Goal: Check status: Check status

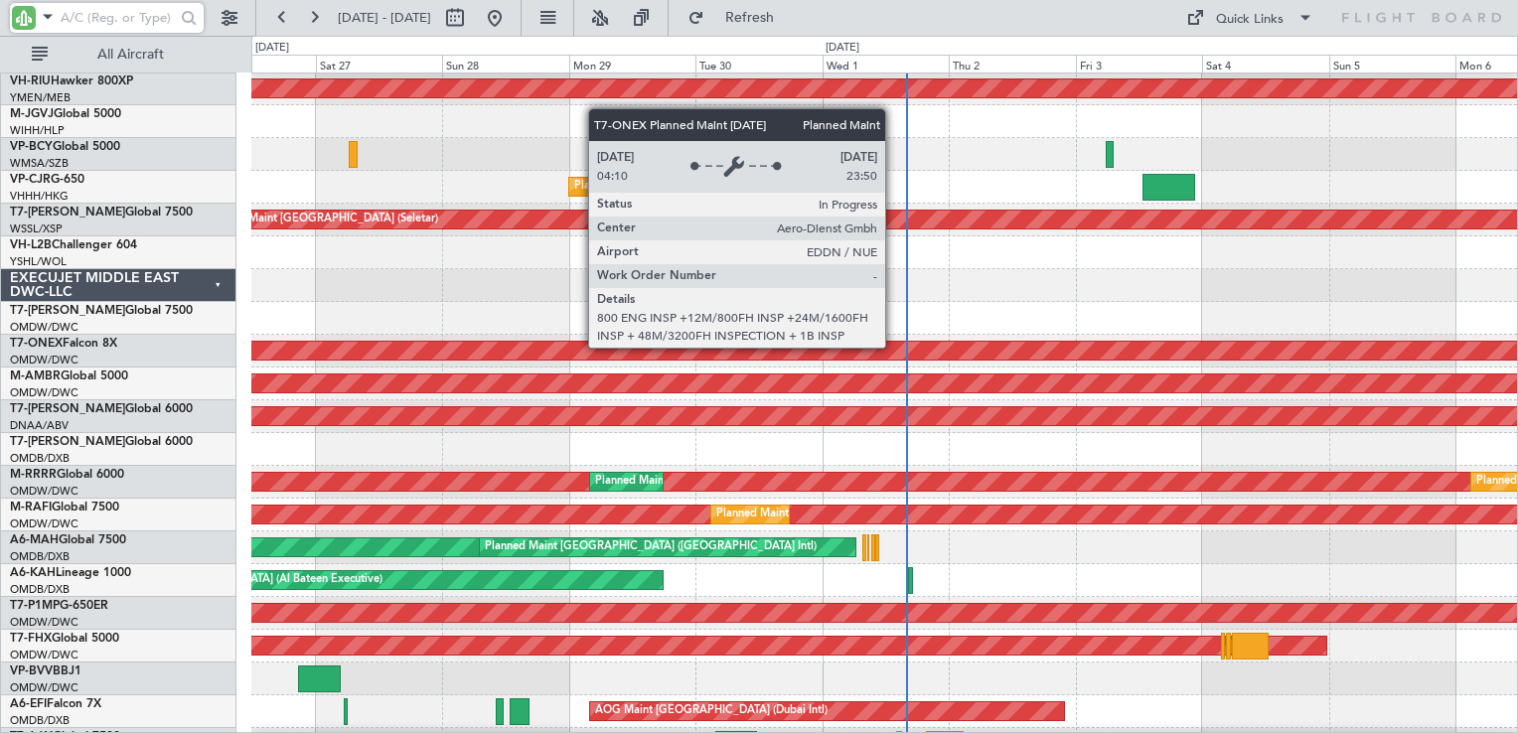
scroll to position [199, 0]
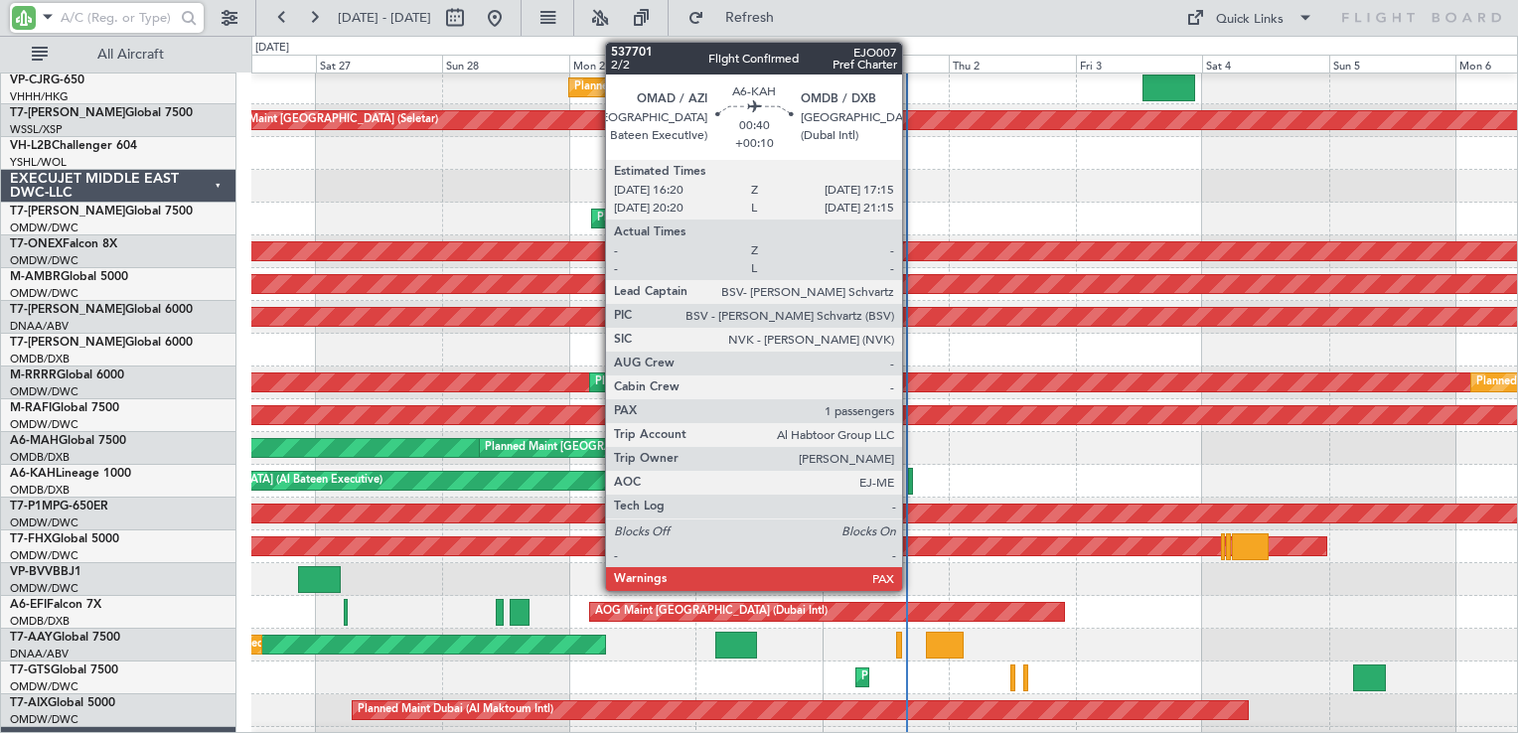
click at [911, 475] on div at bounding box center [910, 481] width 5 height 27
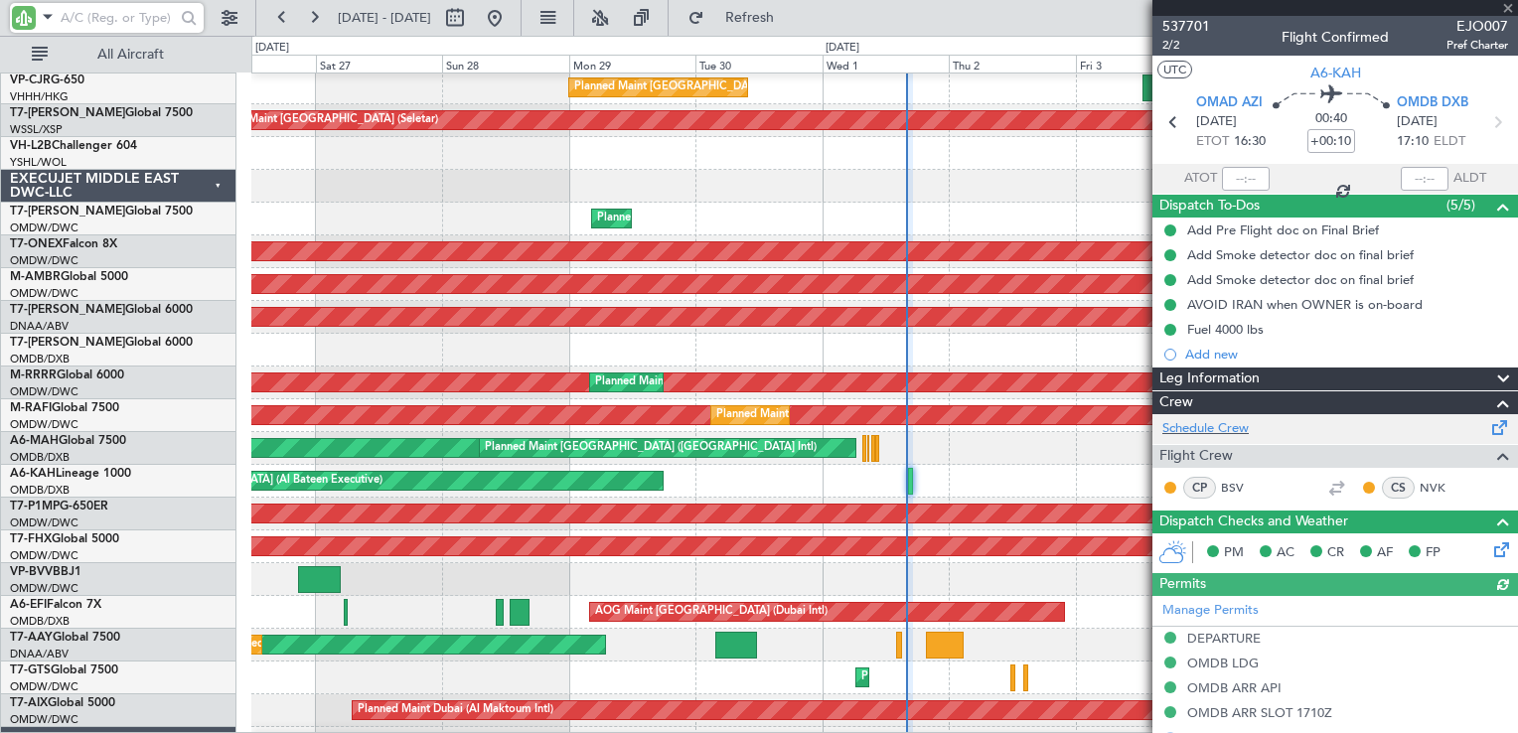
type input "[PERSON_NAME] ([PERSON_NAME])"
type input "7399"
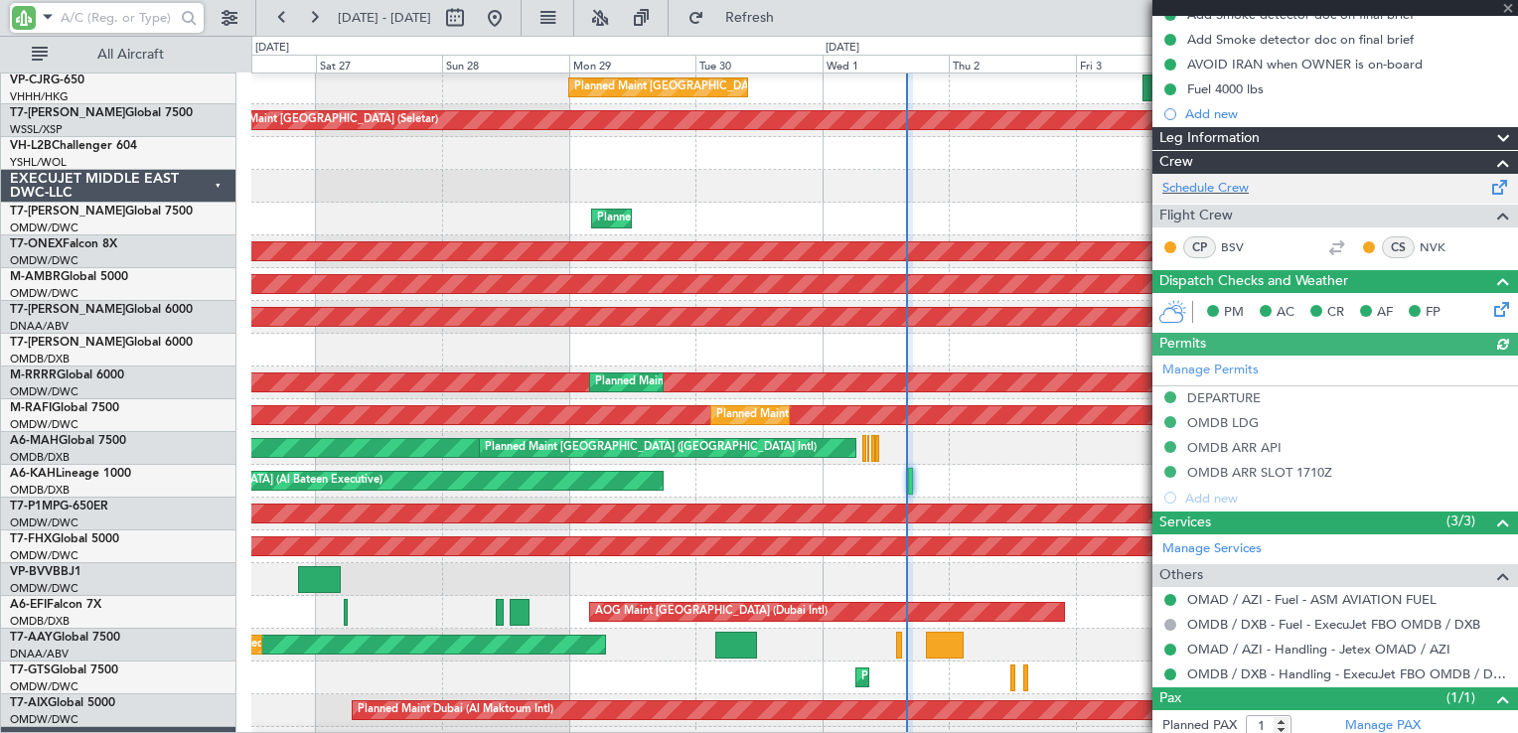
scroll to position [291, 0]
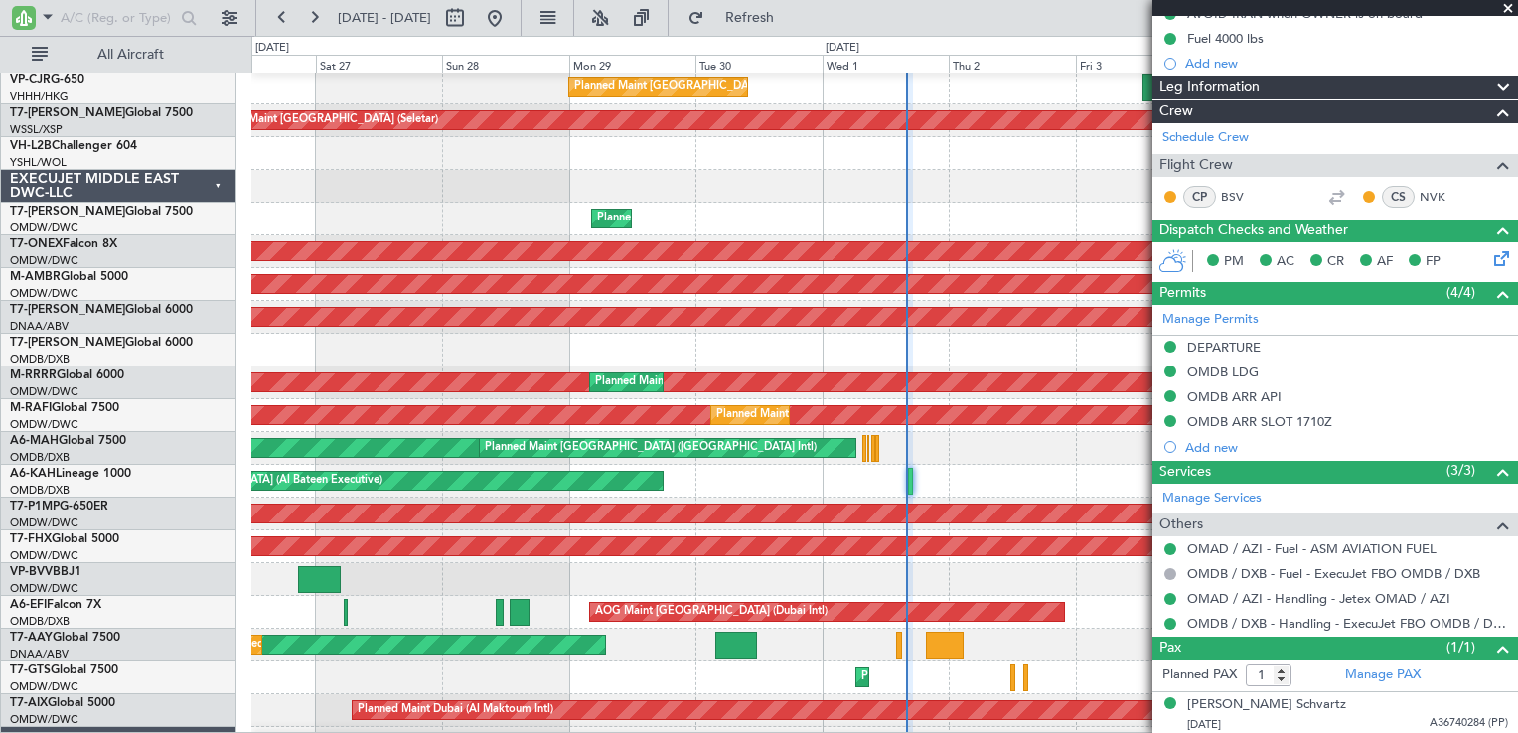
click at [1506, 9] on span at bounding box center [1508, 9] width 20 height 18
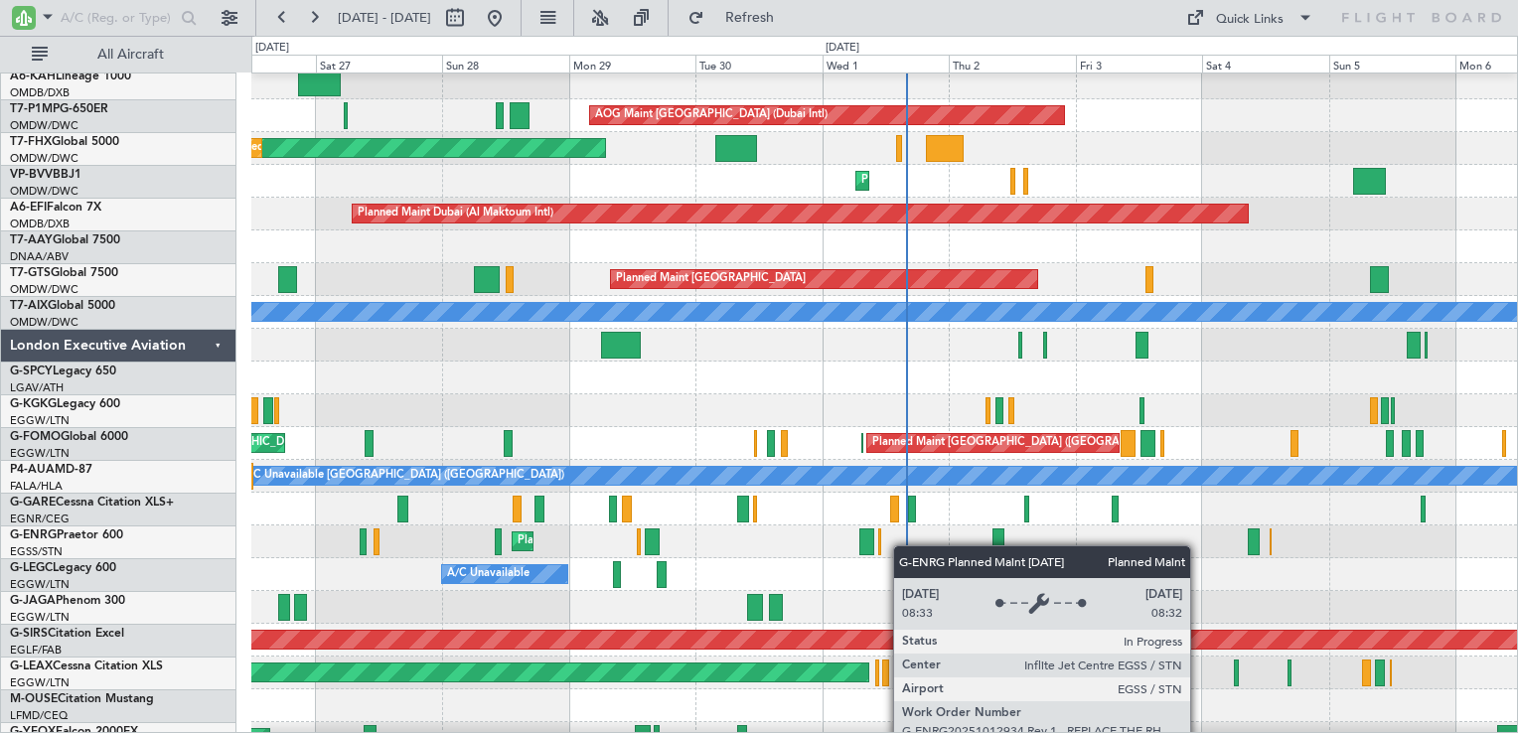
scroll to position [695, 0]
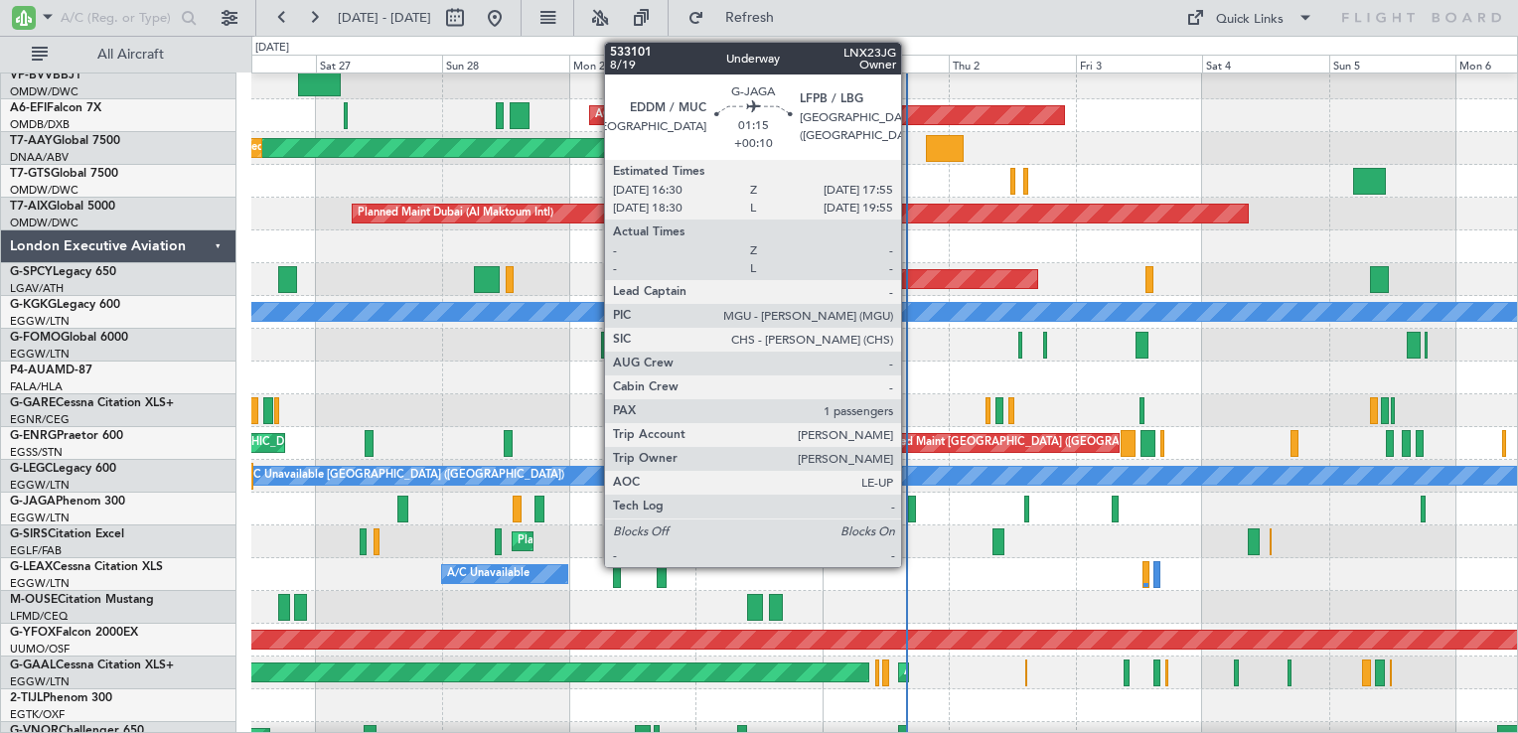
click at [910, 510] on div at bounding box center [912, 509] width 8 height 27
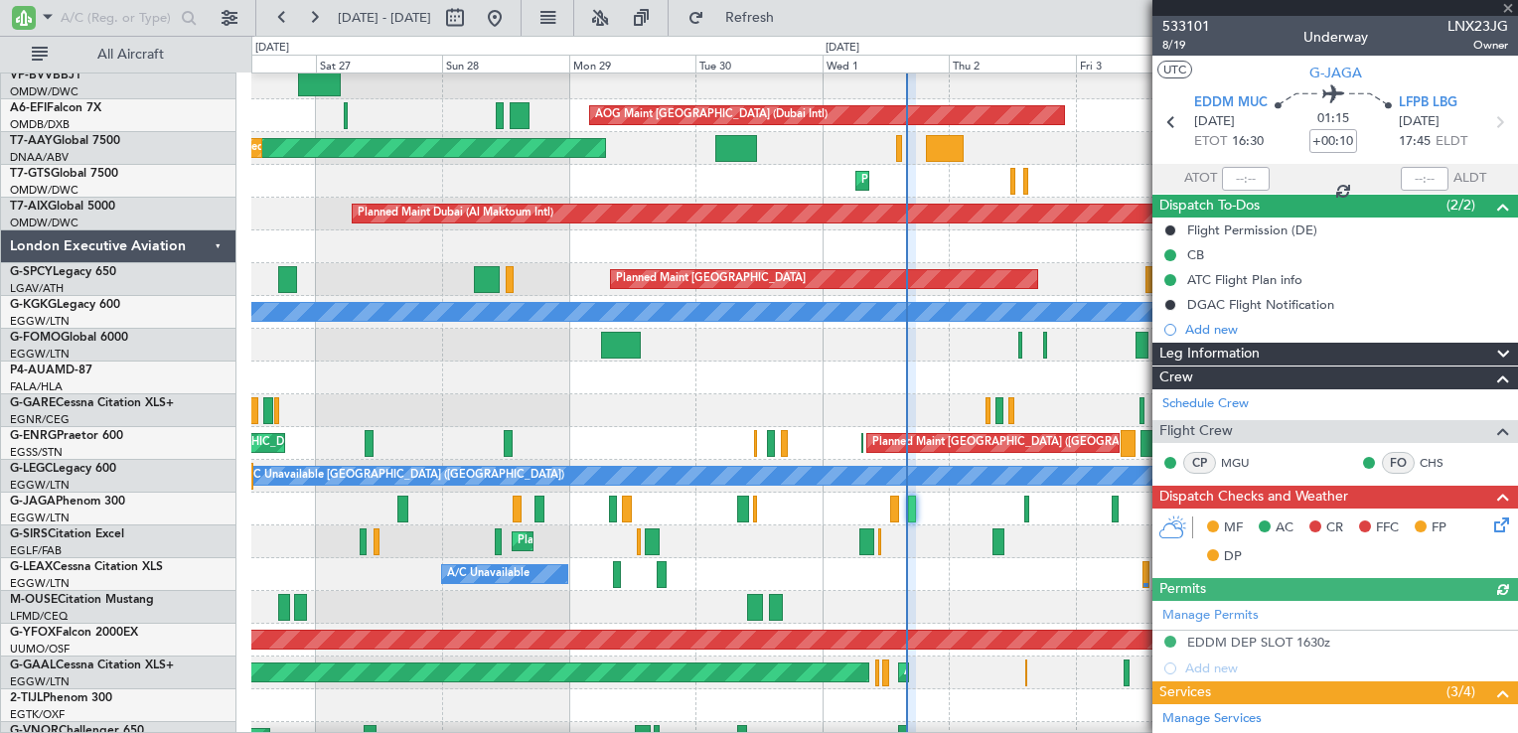
click at [1504, 2] on div at bounding box center [1334, 8] width 365 height 16
click at [1507, 8] on span at bounding box center [1508, 9] width 20 height 18
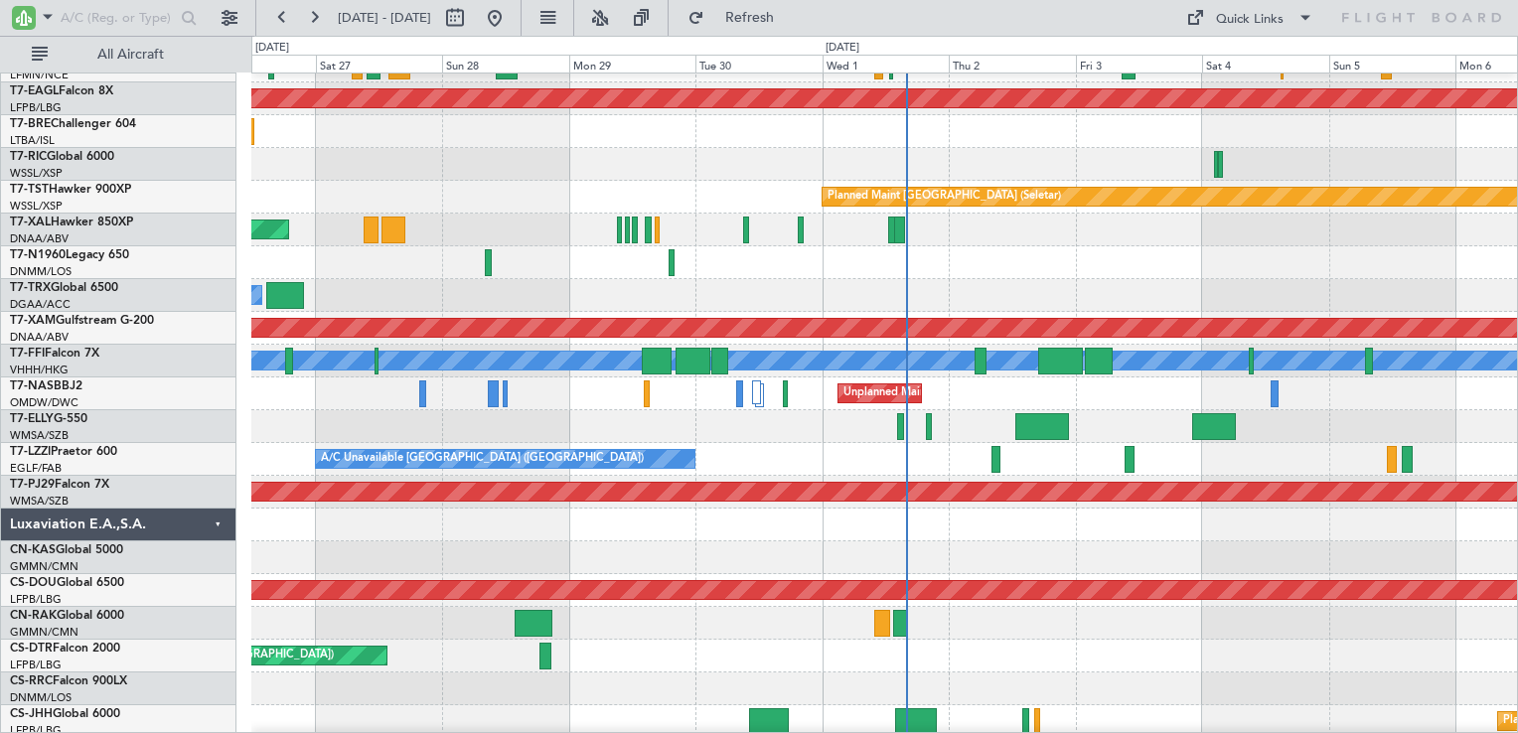
scroll to position [2483, 0]
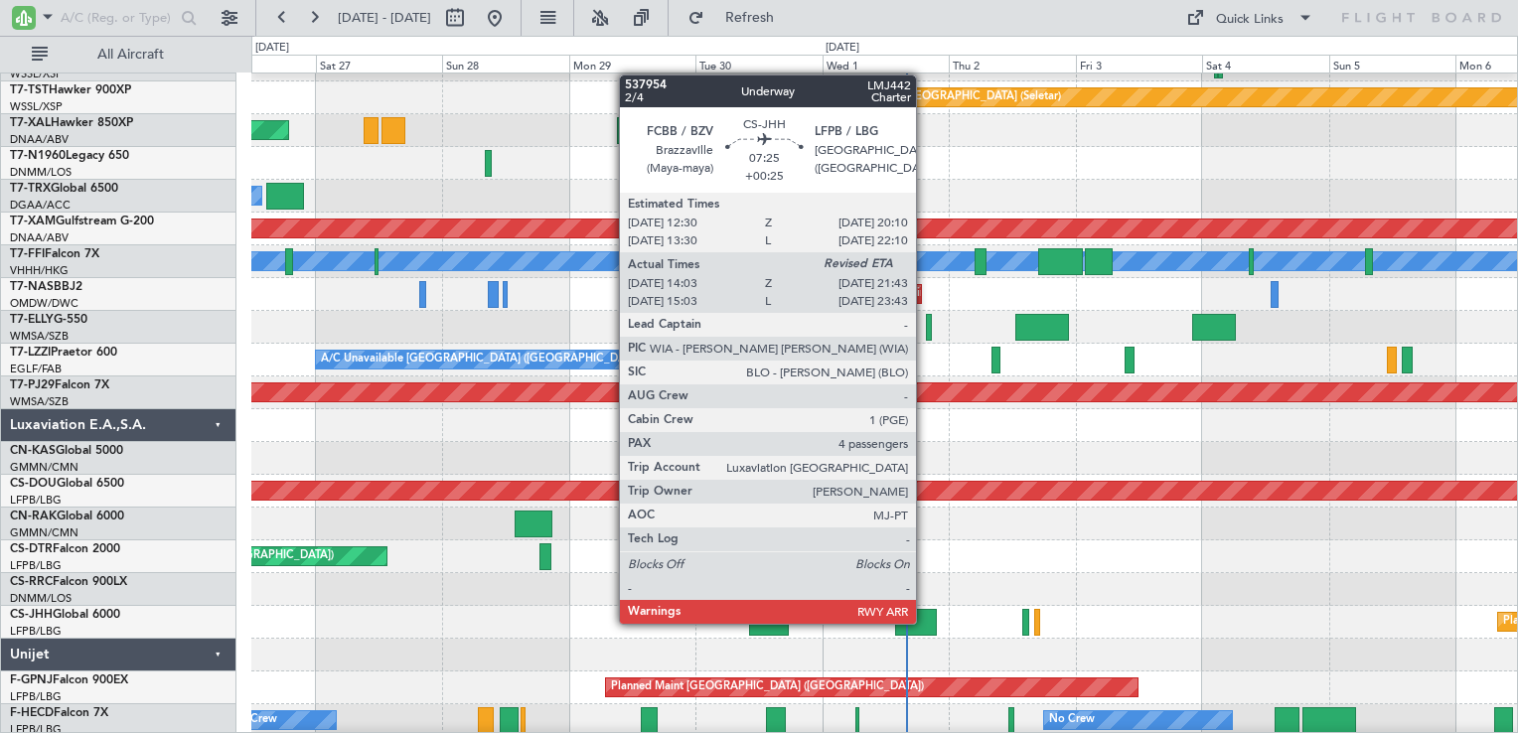
click at [925, 622] on div at bounding box center [915, 622] width 41 height 27
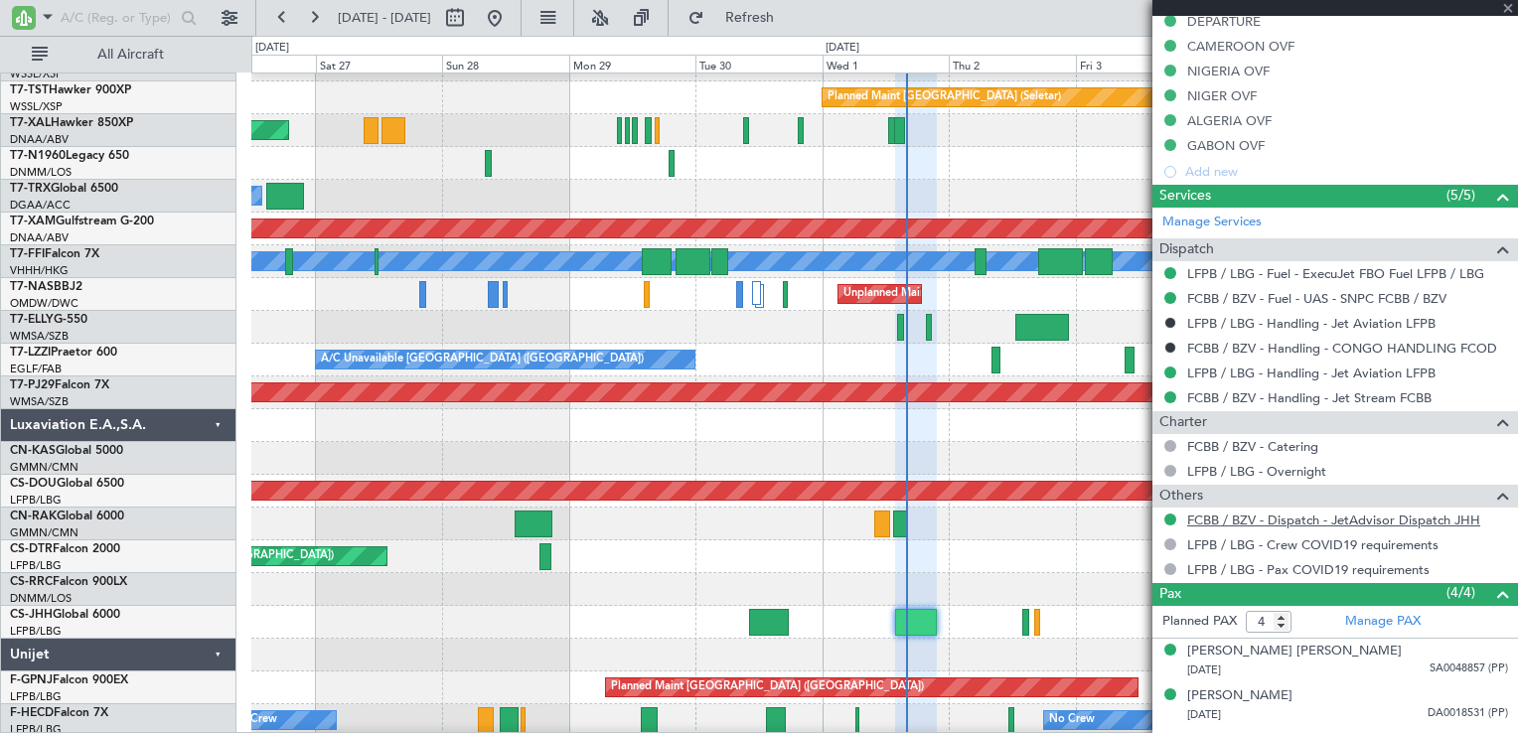
scroll to position [711, 0]
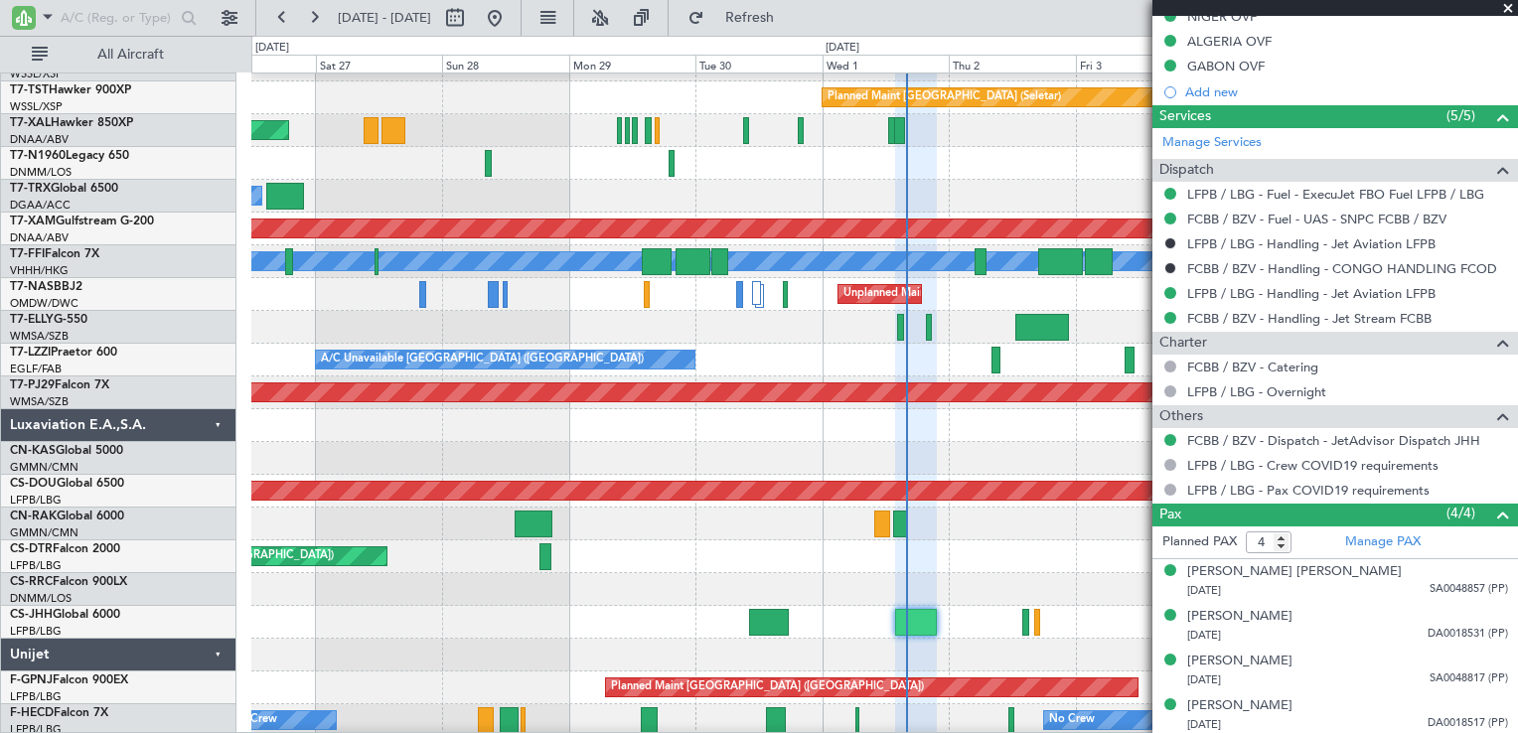
click at [1508, 6] on span at bounding box center [1508, 9] width 20 height 18
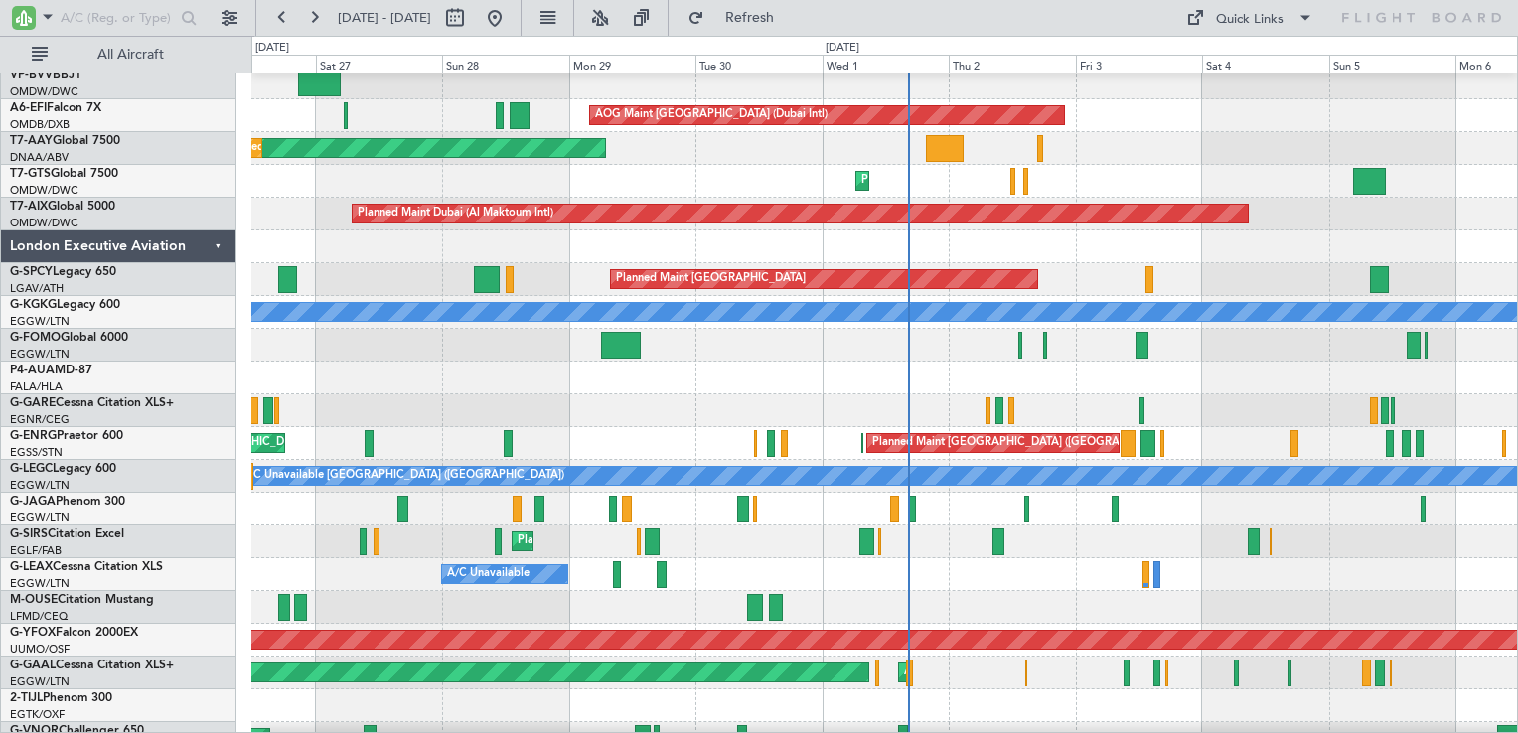
scroll to position [795, 0]
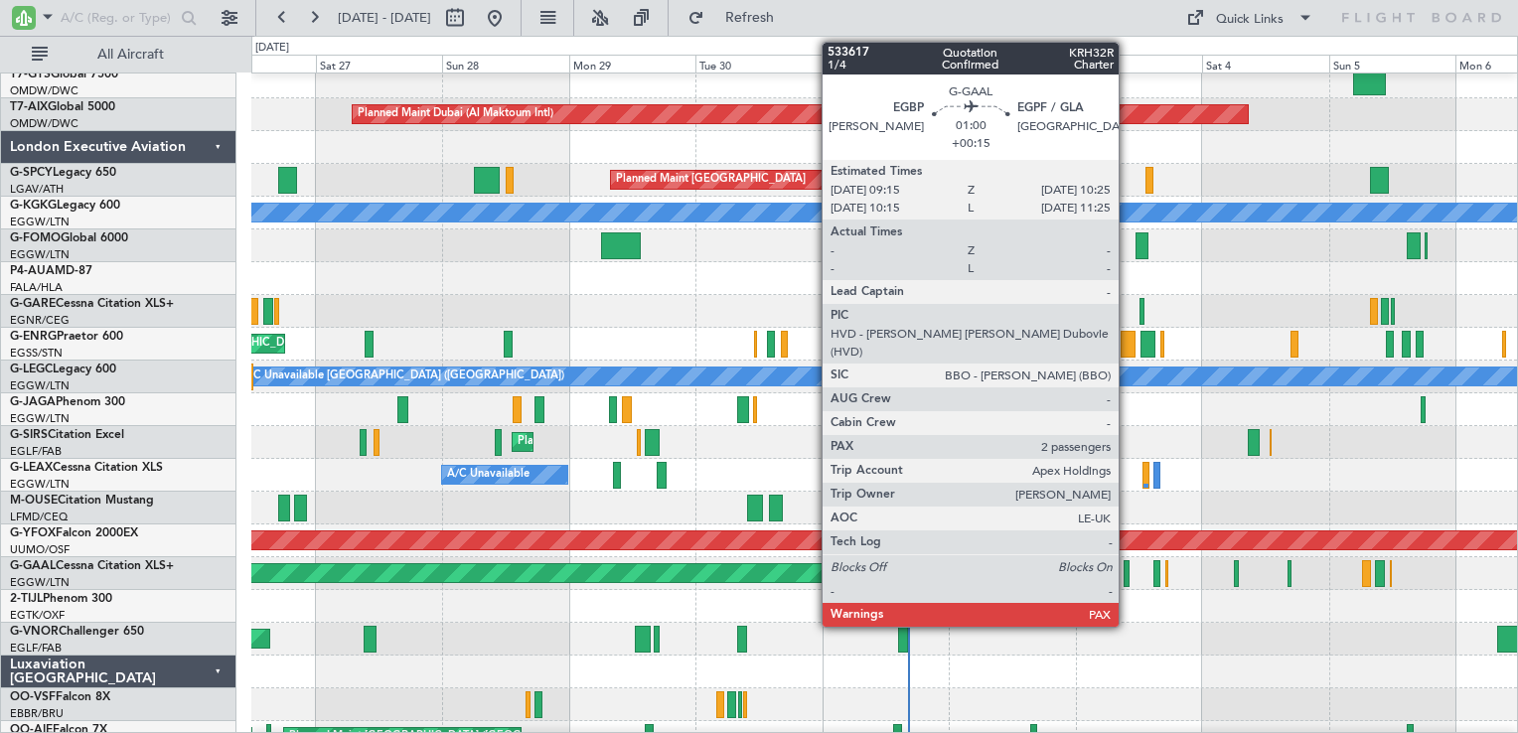
click at [1127, 578] on div at bounding box center [1126, 573] width 7 height 27
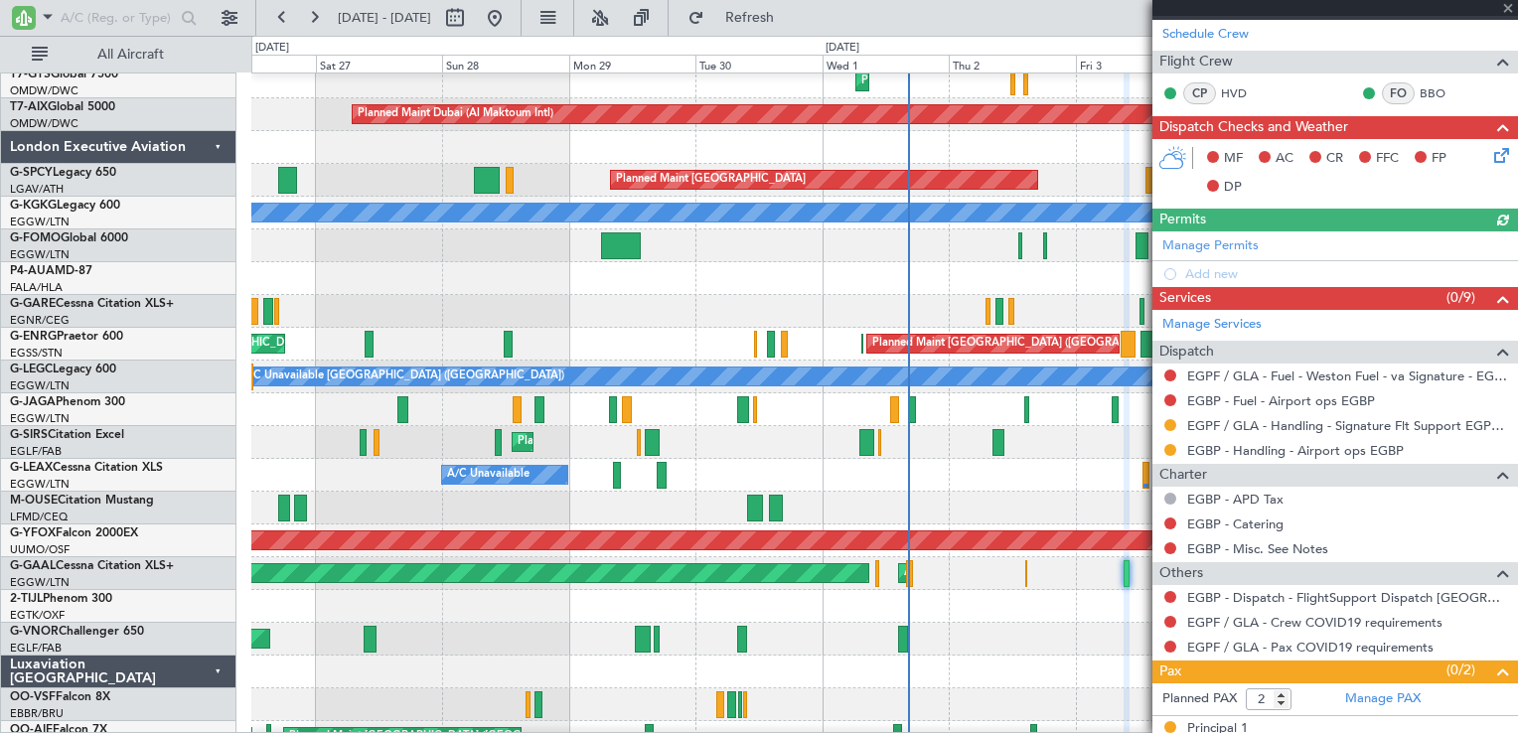
scroll to position [434, 0]
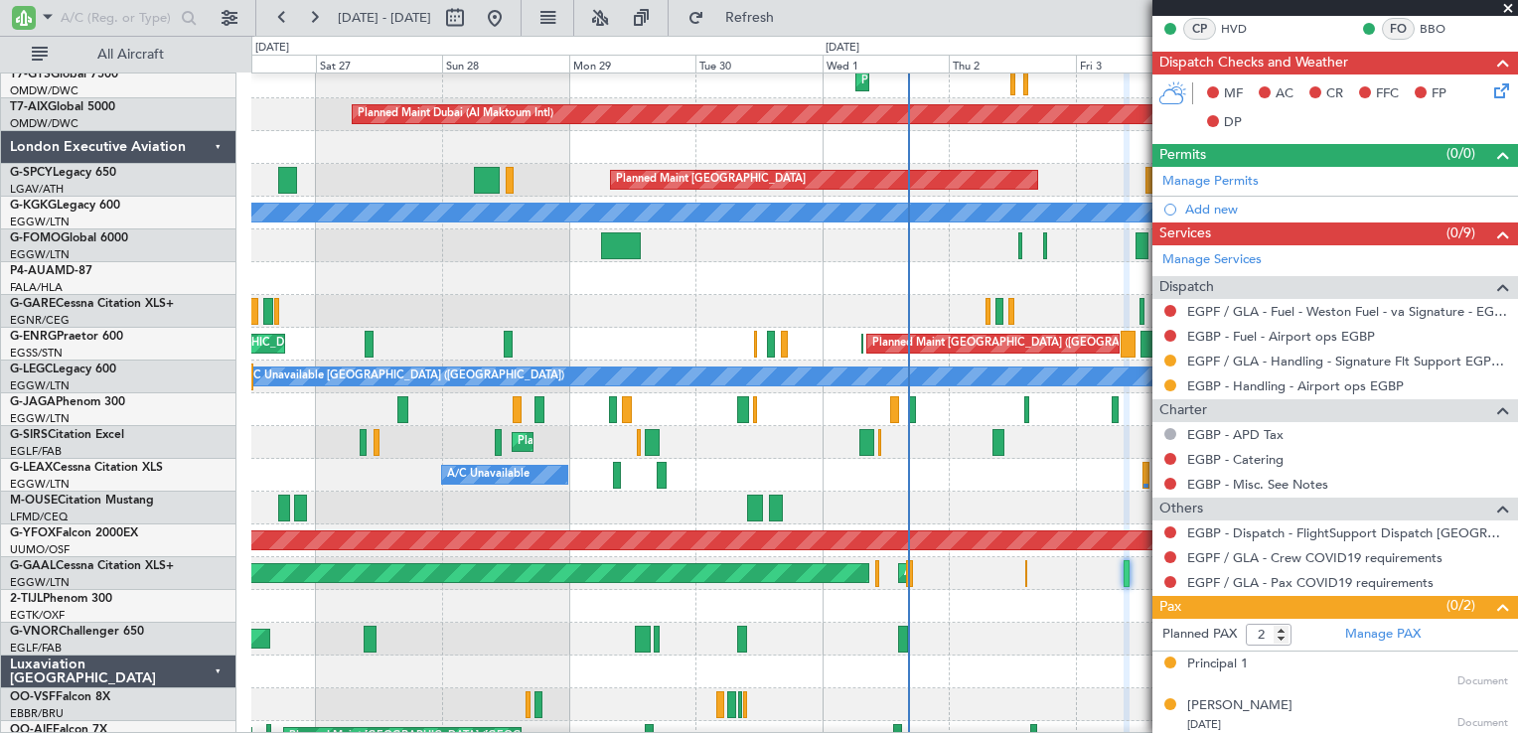
click at [1502, 10] on span at bounding box center [1508, 9] width 20 height 18
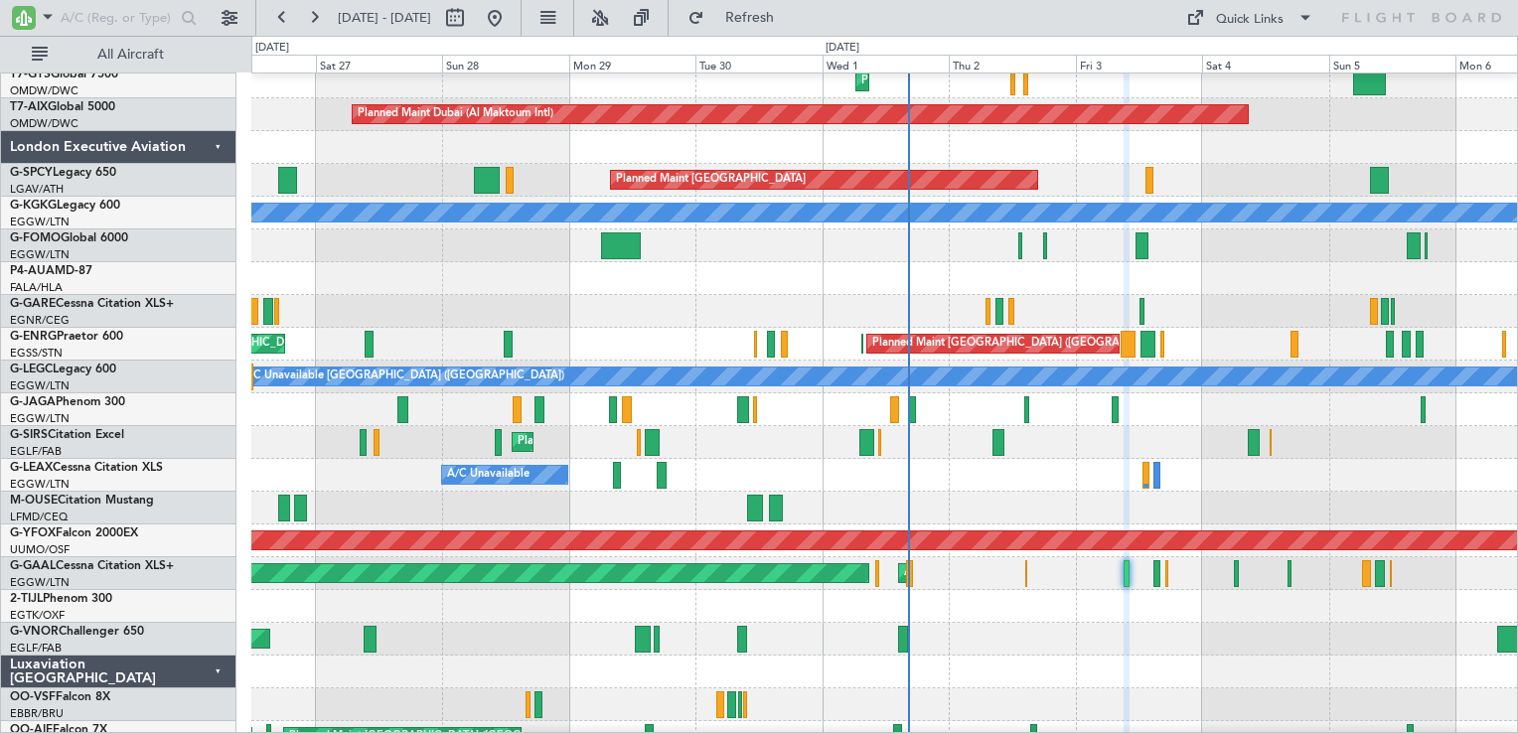
type input "0"
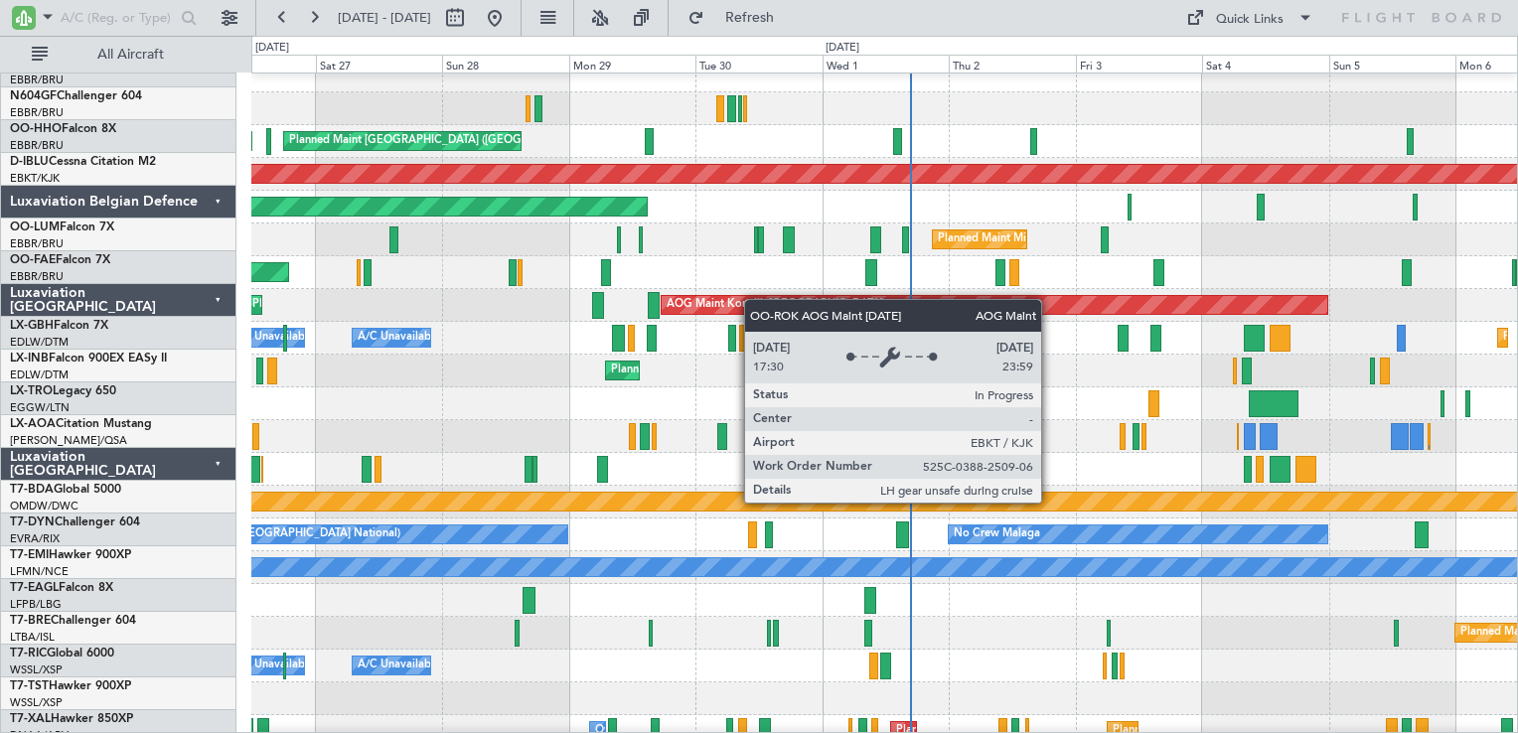
scroll to position [1390, 0]
